Goal: Communication & Community: Answer question/provide support

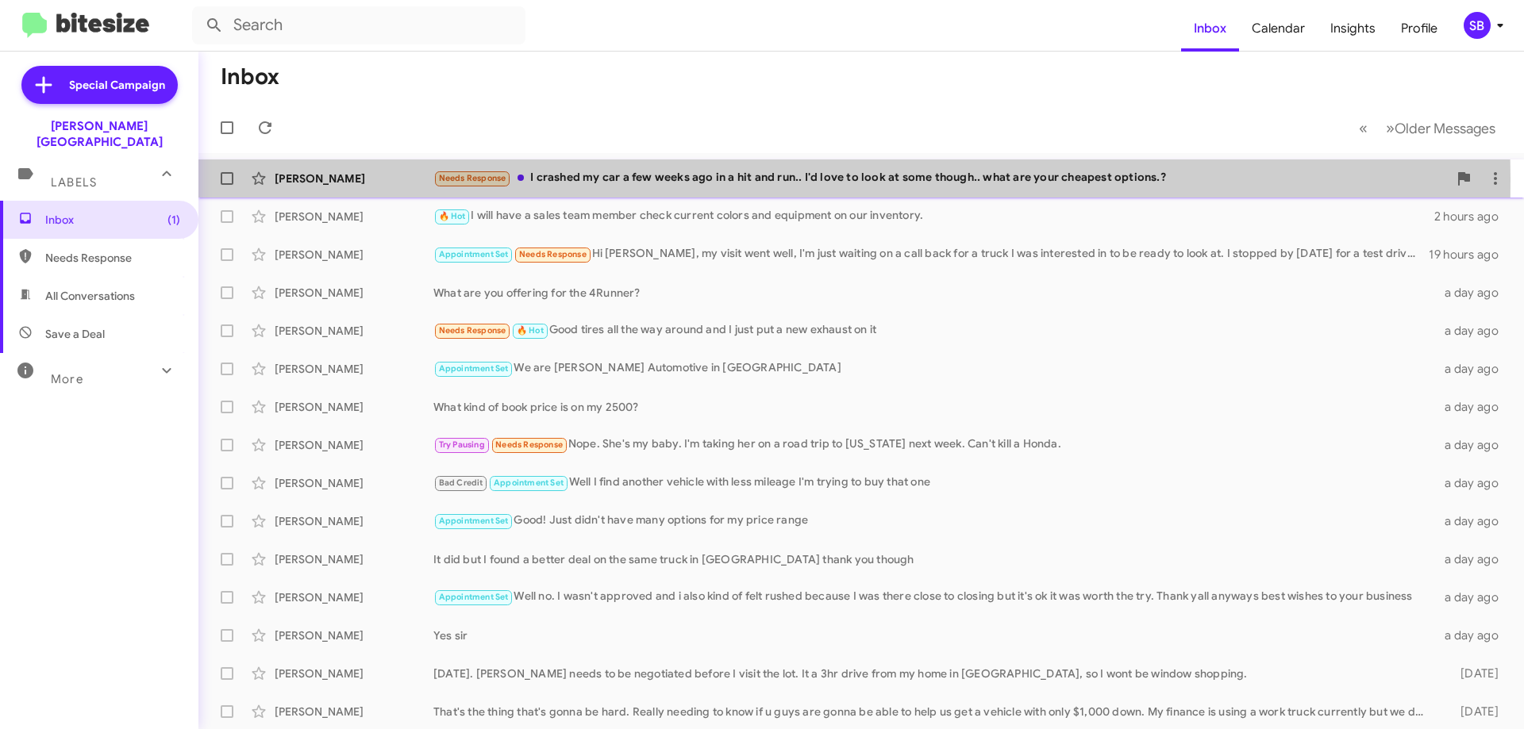
click at [331, 179] on div "[PERSON_NAME]" at bounding box center [354, 179] width 159 height 16
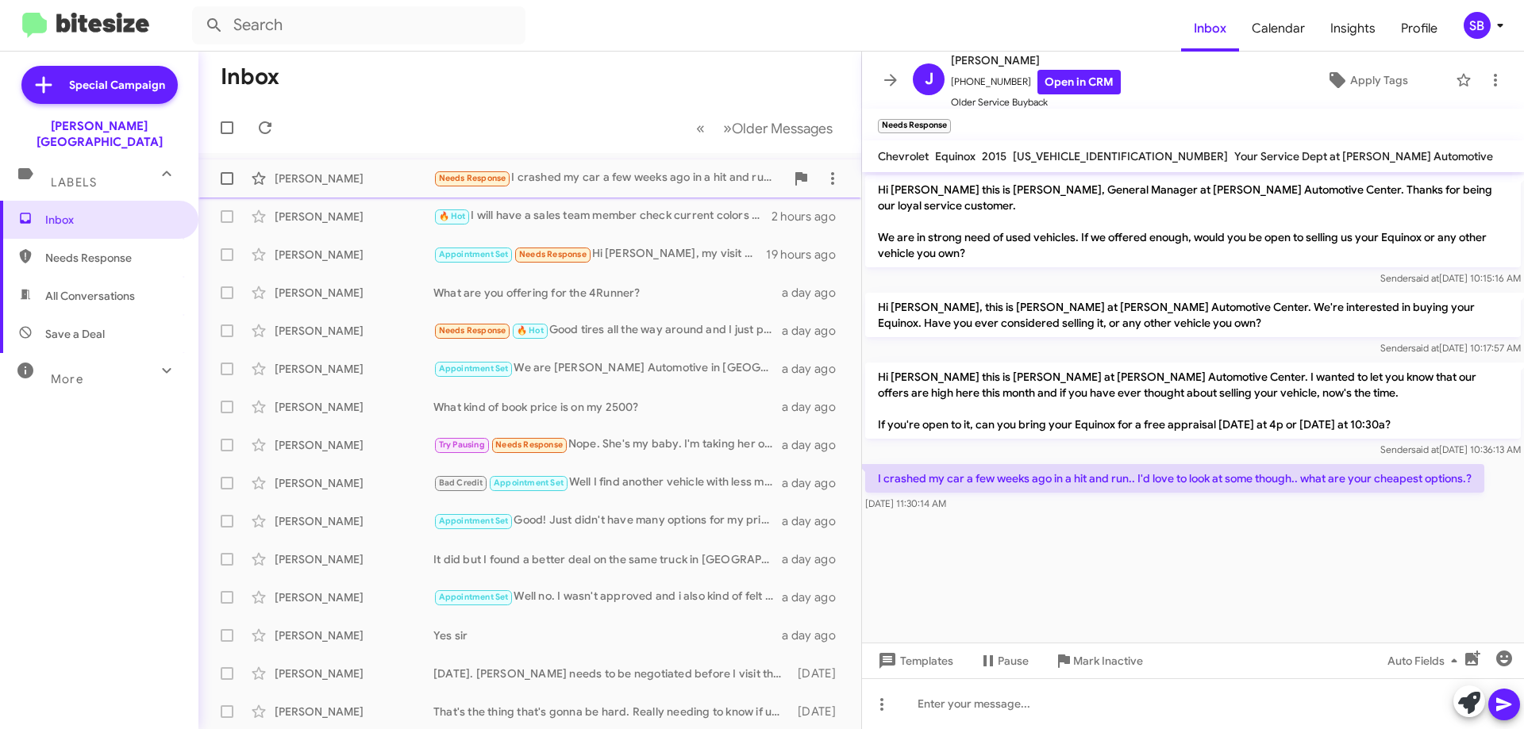
click at [226, 178] on span at bounding box center [227, 178] width 13 height 13
click at [226, 185] on input "checkbox" at bounding box center [226, 185] width 1 height 1
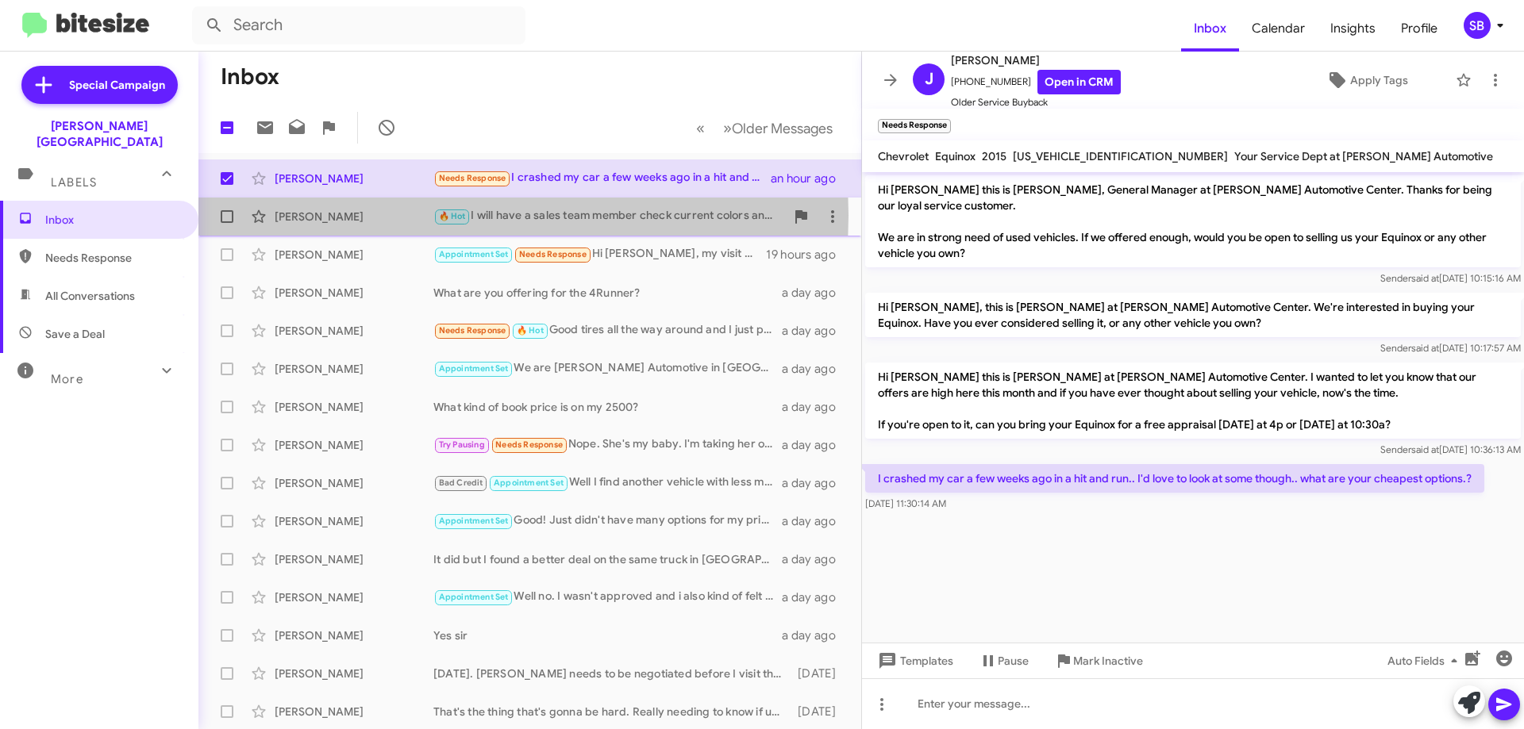
click at [310, 215] on div "[PERSON_NAME]" at bounding box center [354, 217] width 159 height 16
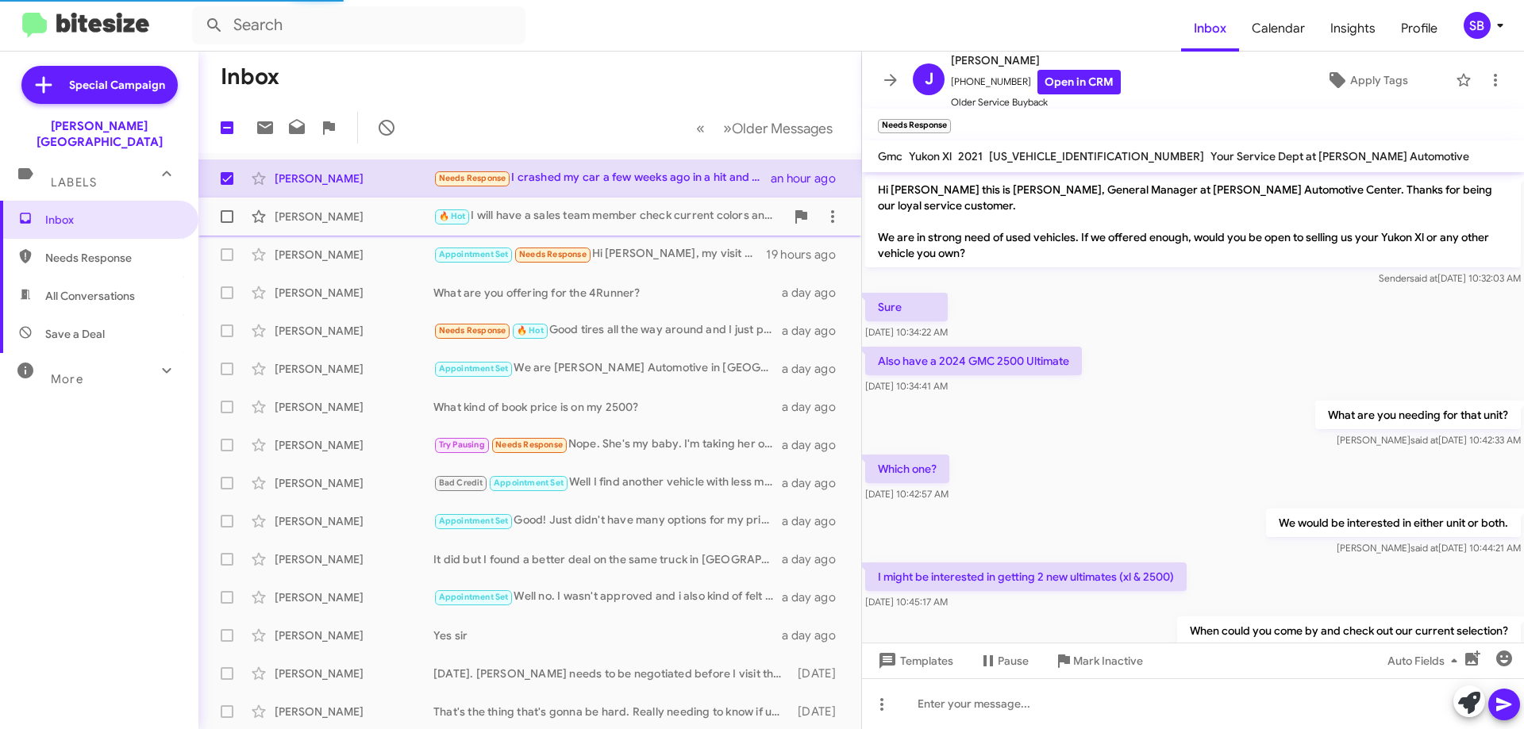
scroll to position [172, 0]
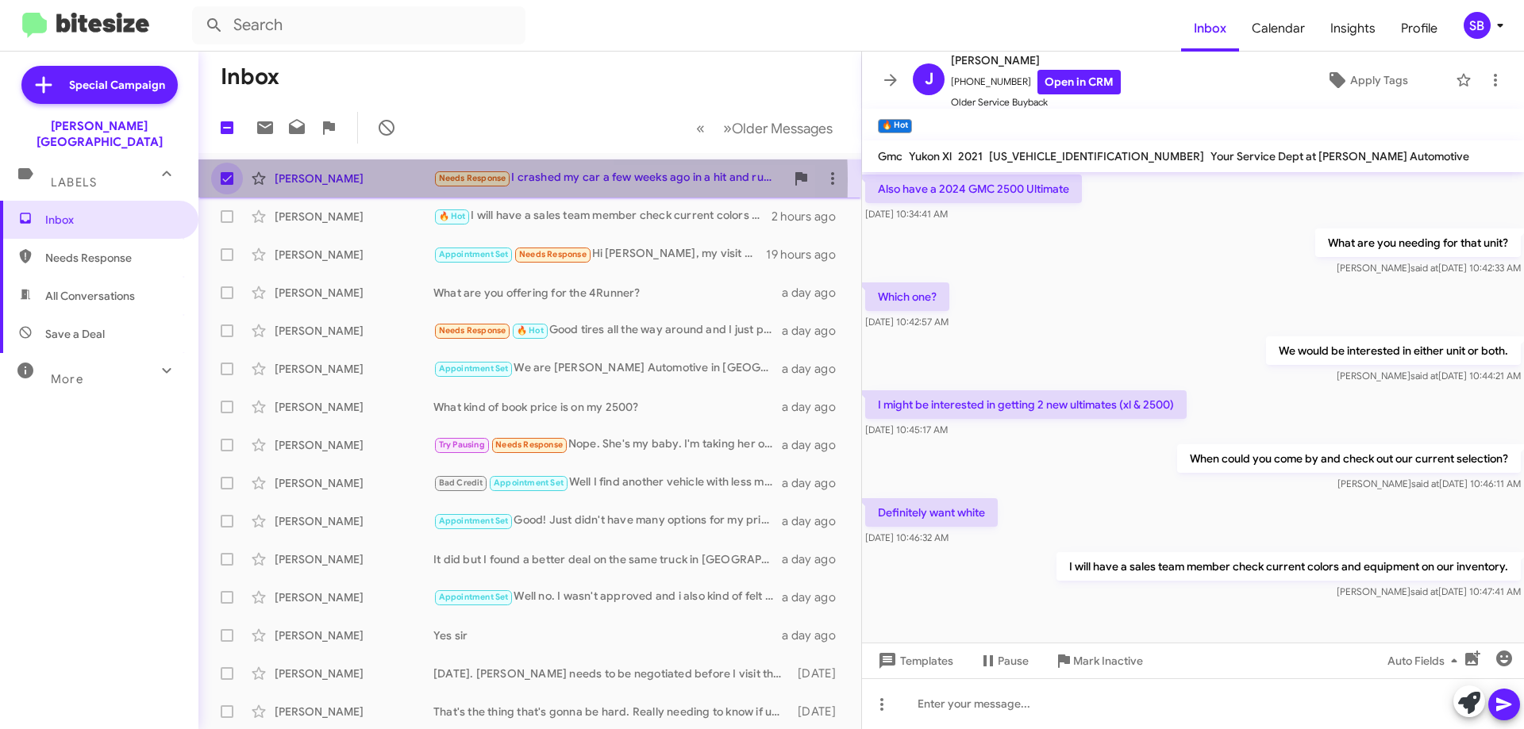
click at [226, 181] on span at bounding box center [227, 178] width 13 height 13
click at [226, 185] on input "checkbox" at bounding box center [226, 185] width 1 height 1
checkbox input "false"
